Goal: Find specific page/section: Find specific page/section

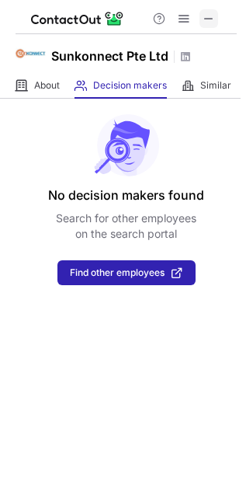
click at [207, 23] on span at bounding box center [209, 18] width 12 height 12
